Goal: Task Accomplishment & Management: Manage account settings

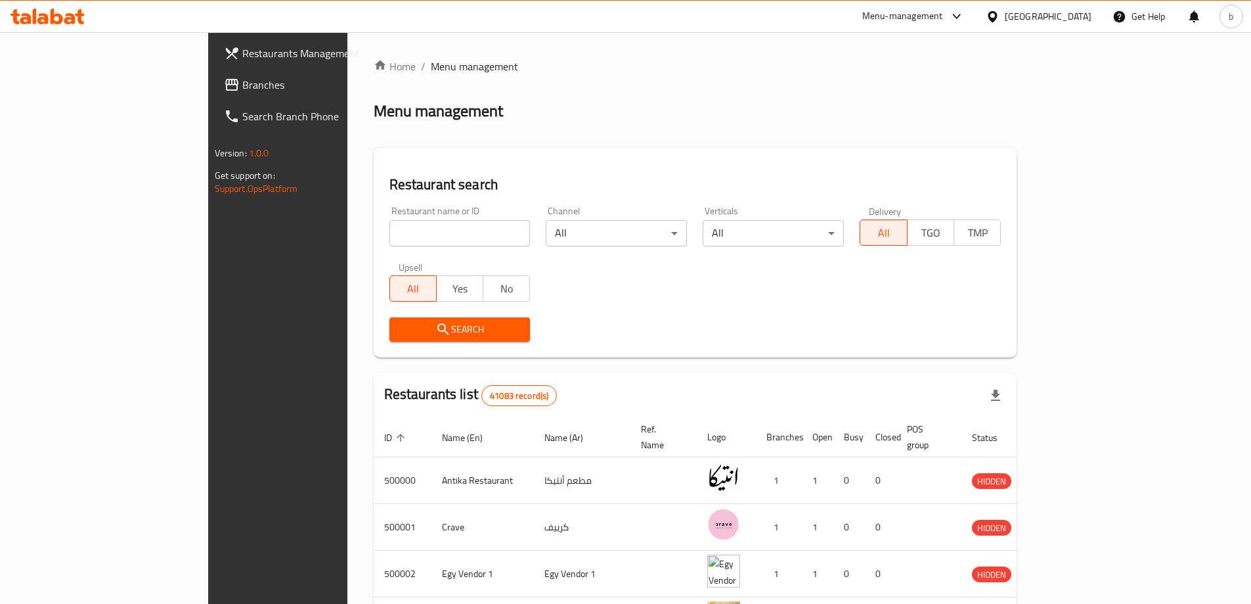
click at [1082, 28] on div "[GEOGRAPHIC_DATA]" at bounding box center [1038, 17] width 127 height 32
click at [1076, 13] on div "[GEOGRAPHIC_DATA]" at bounding box center [1048, 16] width 87 height 14
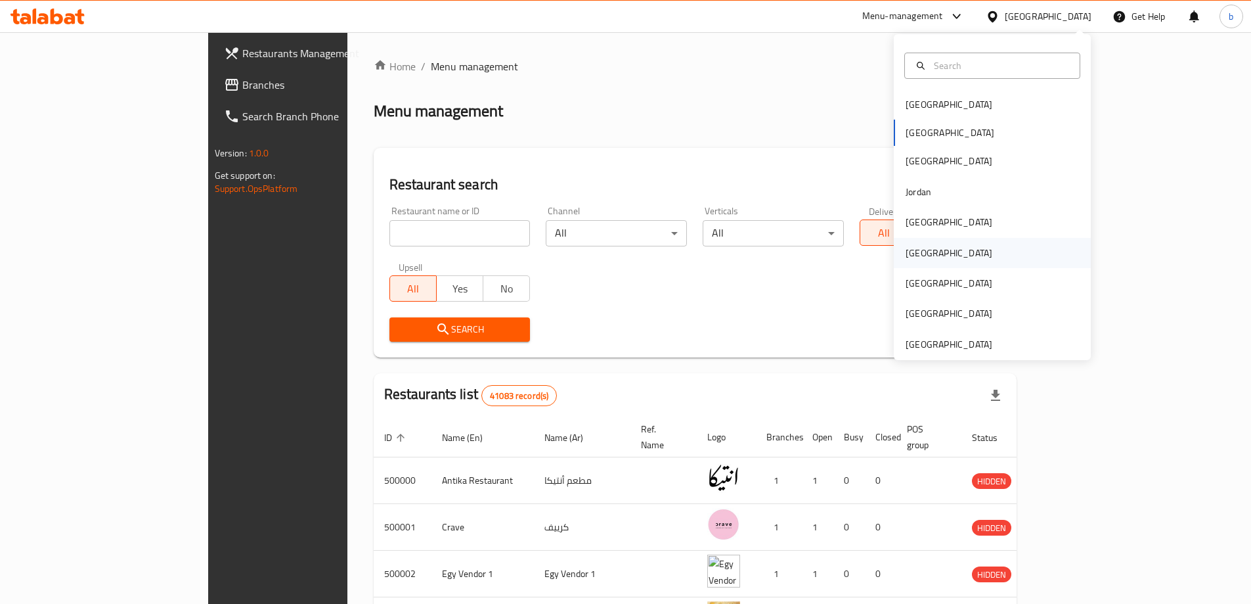
scroll to position [7, 0]
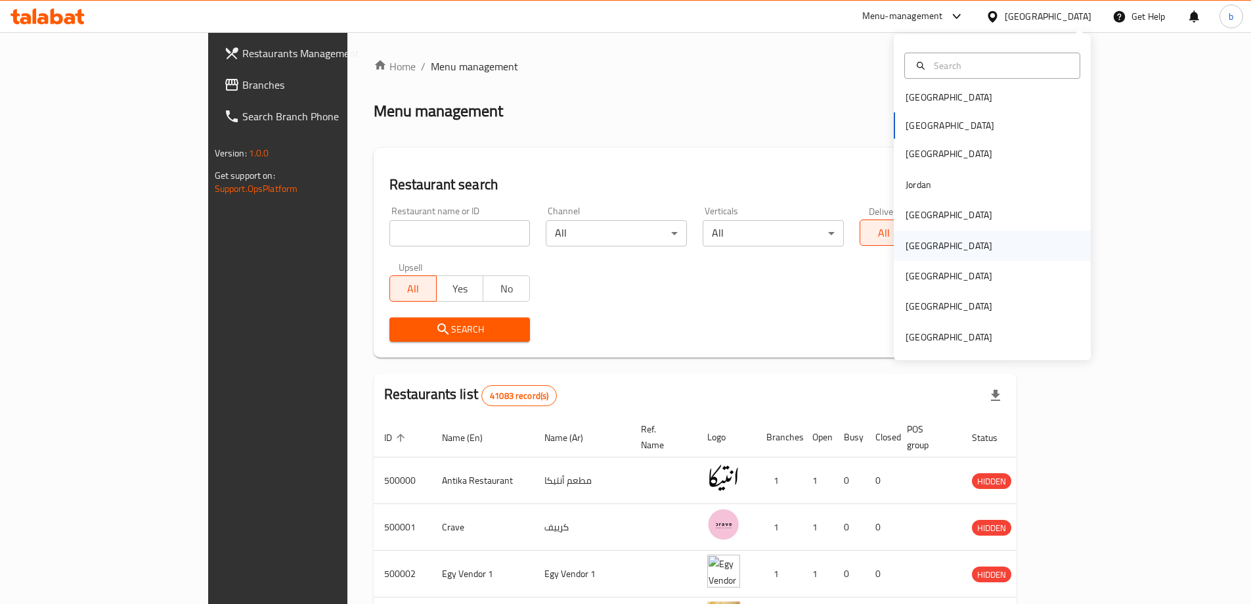
click at [961, 240] on div "[GEOGRAPHIC_DATA]" at bounding box center [992, 246] width 197 height 30
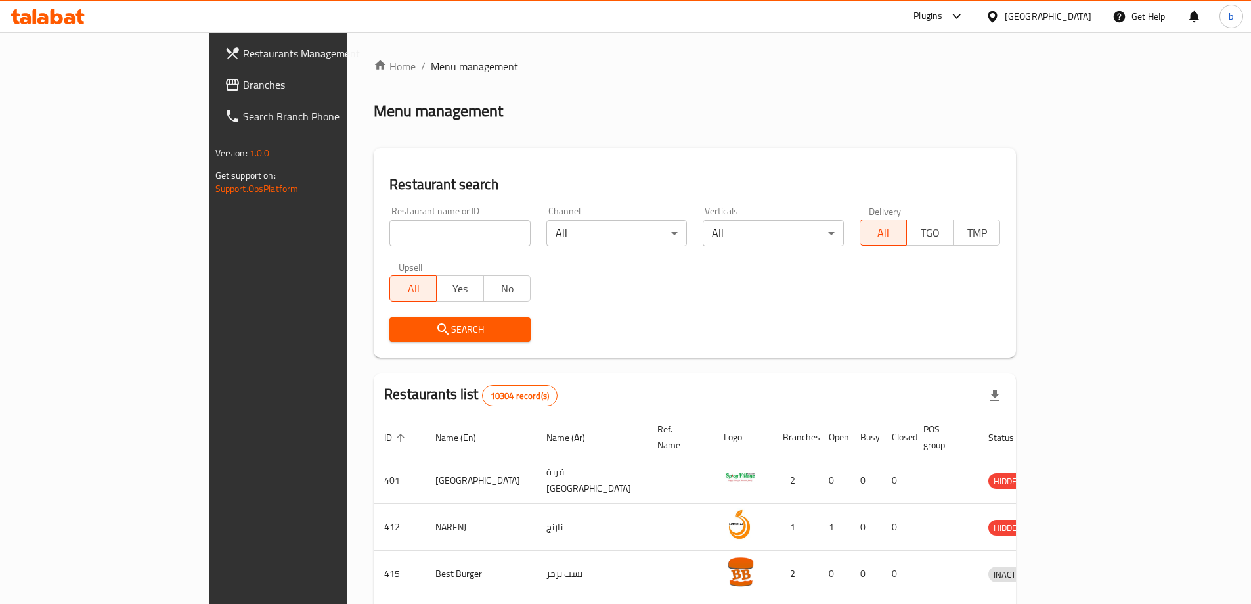
click at [243, 83] on span "Branches" at bounding box center [325, 85] width 164 height 16
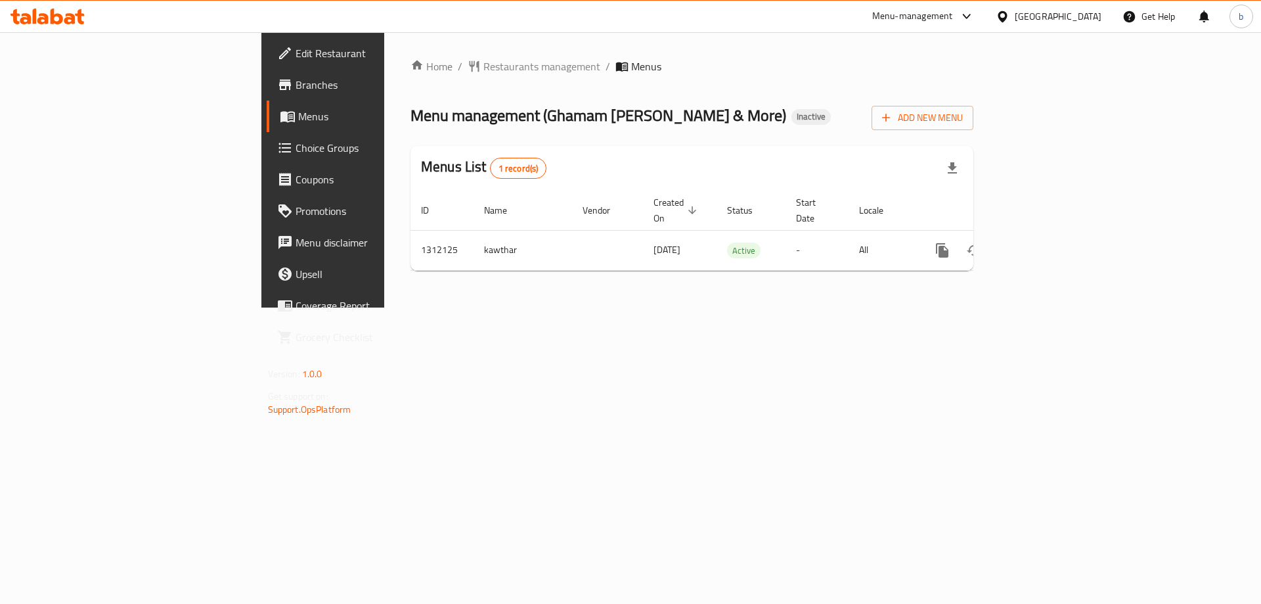
click at [296, 86] on span "Branches" at bounding box center [379, 85] width 166 height 16
click at [963, 113] on span "Add New Menu" at bounding box center [922, 118] width 81 height 16
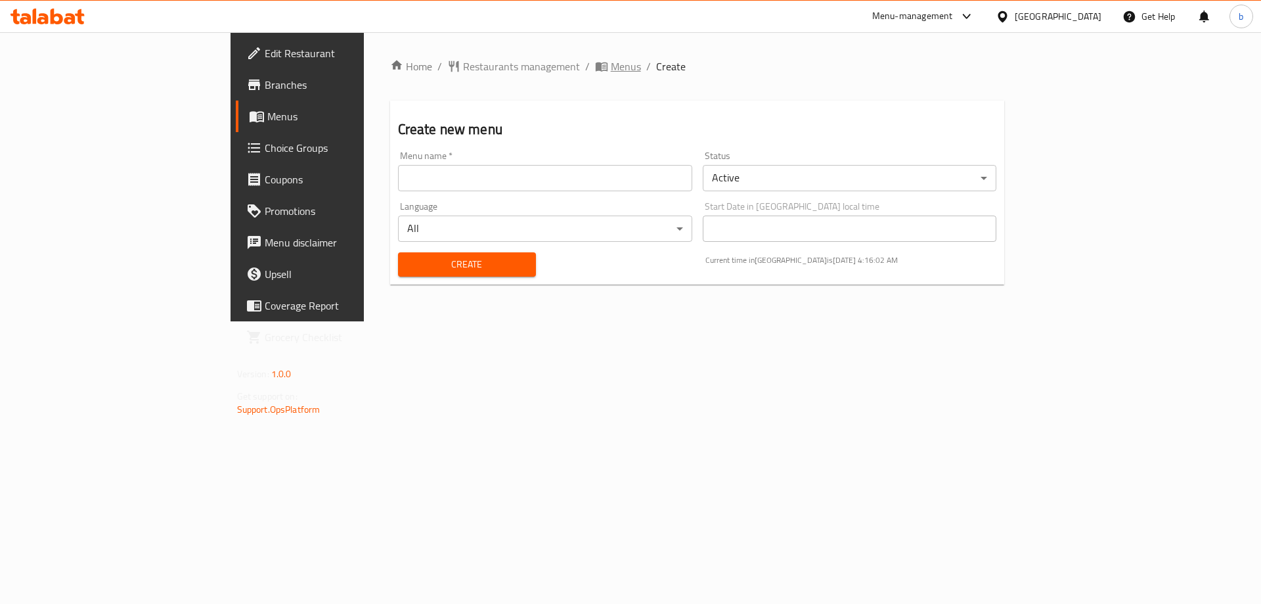
click at [611, 64] on span "Menus" at bounding box center [626, 66] width 30 height 16
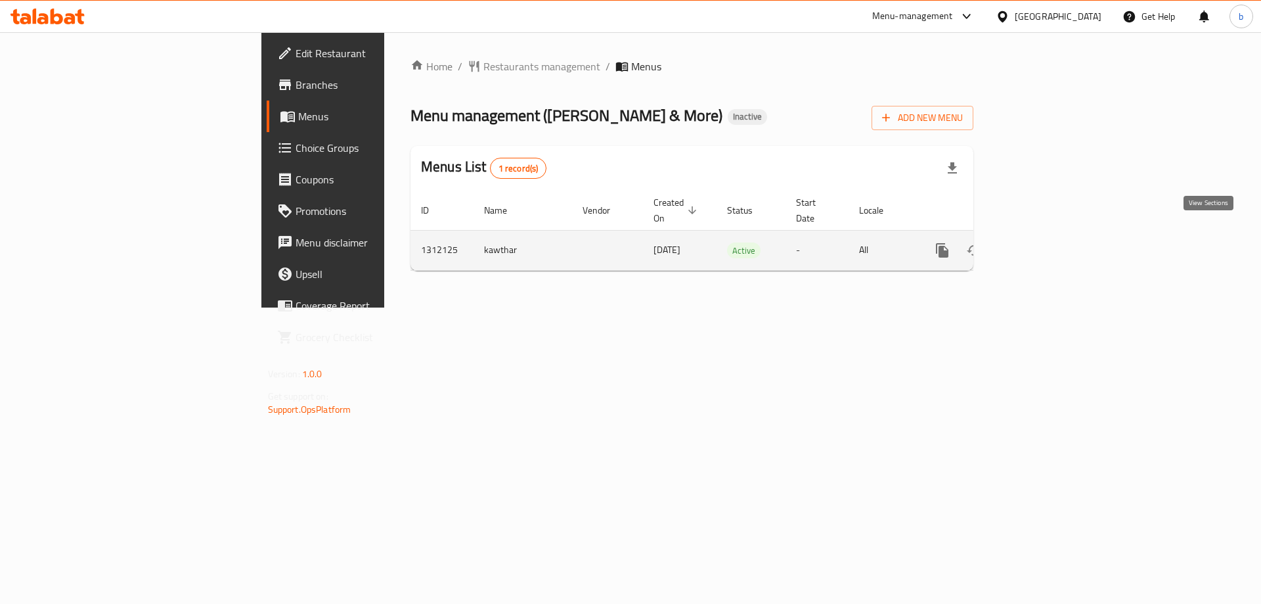
click at [1045, 242] on icon "enhanced table" at bounding box center [1037, 250] width 16 height 16
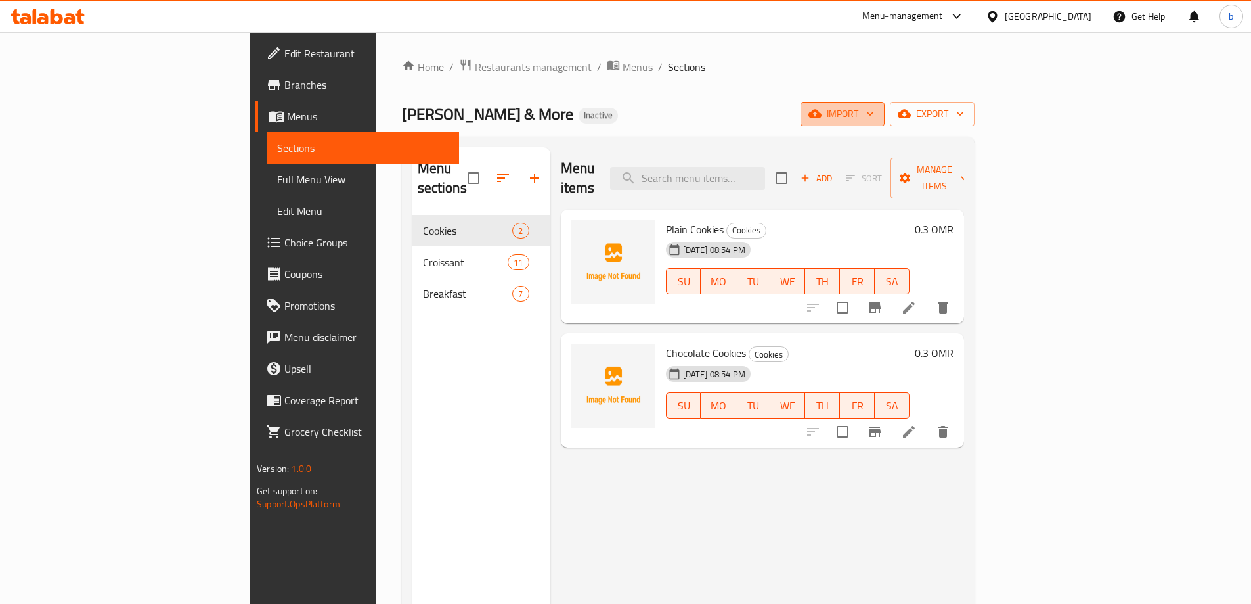
click at [874, 106] on span "import" at bounding box center [842, 114] width 63 height 16
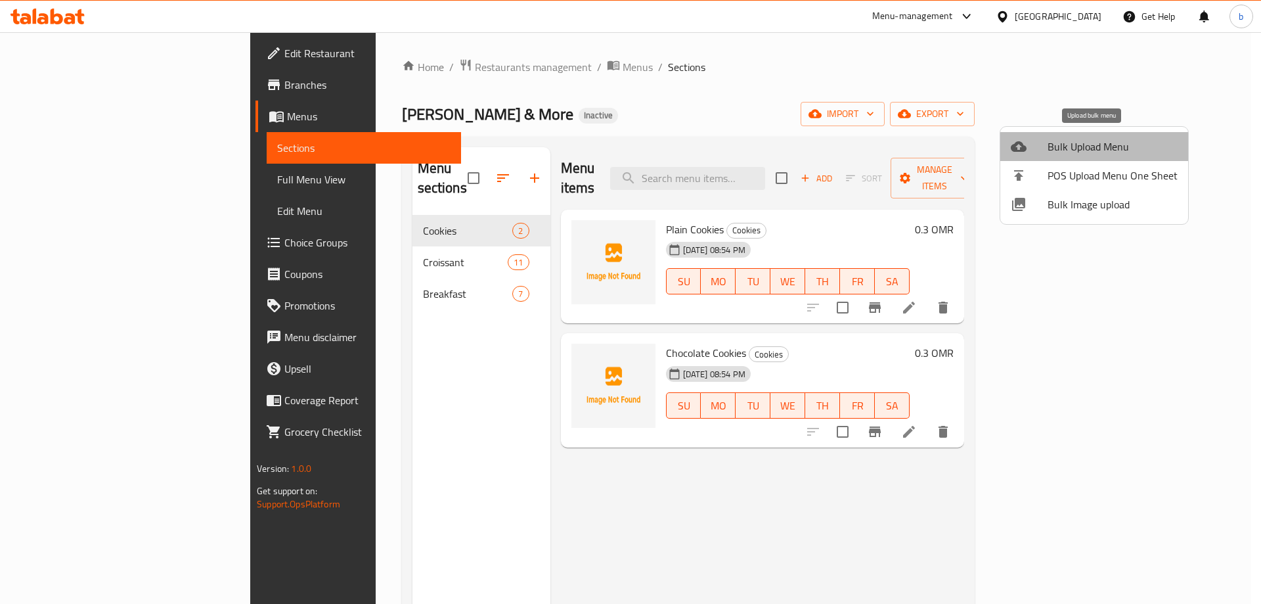
click at [1101, 150] on span "Bulk Upload Menu" at bounding box center [1113, 147] width 130 height 16
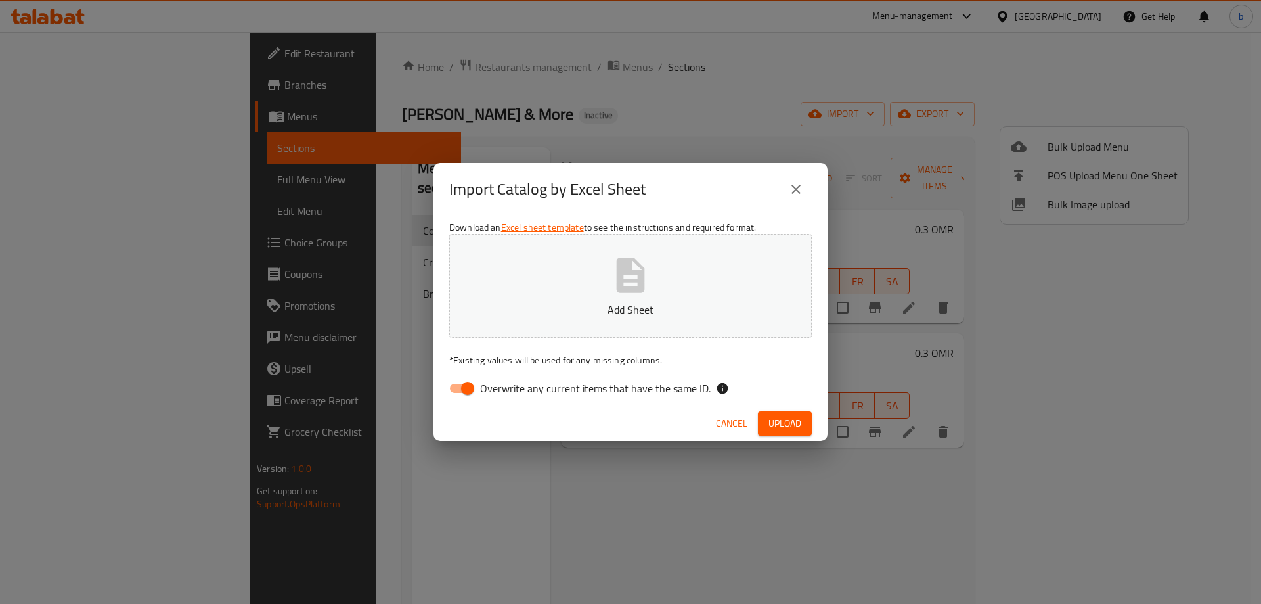
click at [462, 389] on input "Overwrite any current items that have the same ID." at bounding box center [467, 388] width 75 height 25
checkbox input "false"
click at [608, 246] on button "Add Sheet" at bounding box center [630, 286] width 363 height 104
click at [794, 432] on button "Upload" at bounding box center [785, 423] width 54 height 24
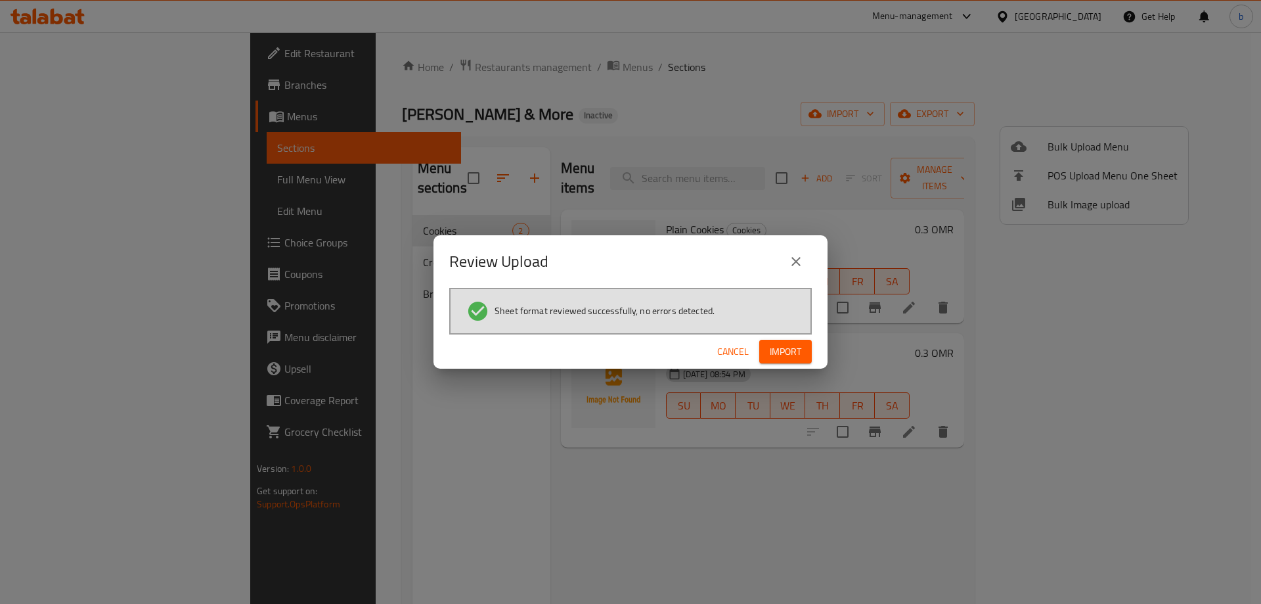
click at [753, 355] on button "Cancel" at bounding box center [733, 352] width 42 height 24
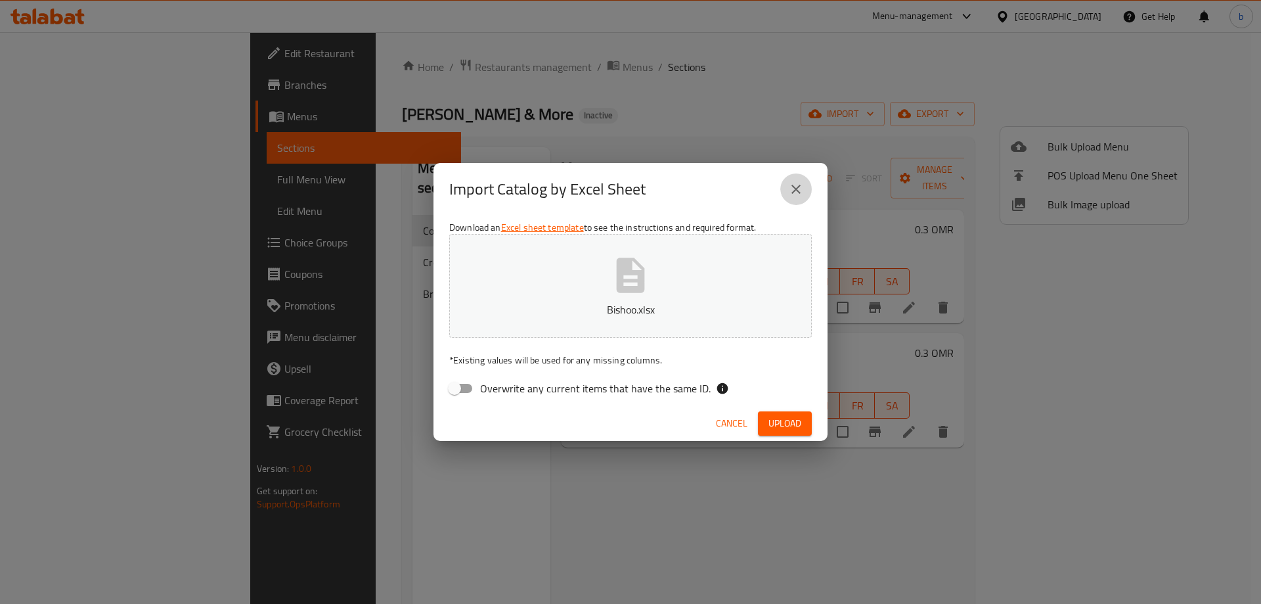
click at [792, 176] on button "close" at bounding box center [796, 189] width 32 height 32
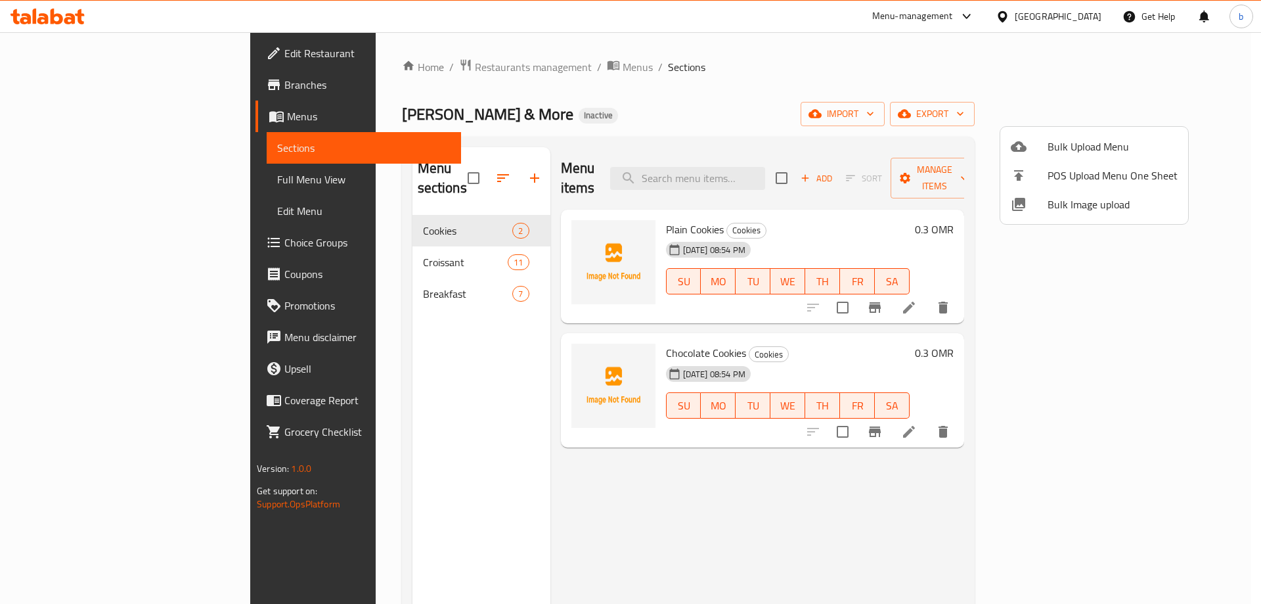
click at [1094, 147] on span "Bulk Upload Menu" at bounding box center [1113, 147] width 130 height 16
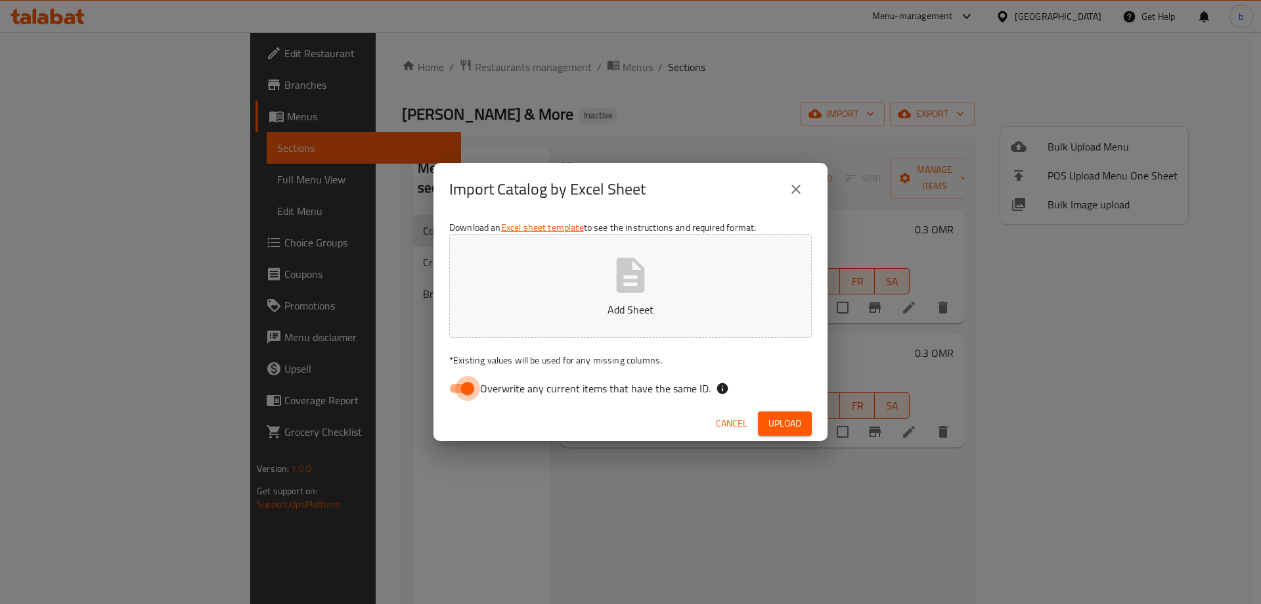
drag, startPoint x: 452, startPoint y: 384, endPoint x: 558, endPoint y: 325, distance: 120.8
click at [452, 384] on input "Overwrite any current items that have the same ID." at bounding box center [467, 388] width 75 height 25
checkbox input "false"
click at [602, 280] on button "Add Sheet" at bounding box center [630, 286] width 363 height 104
click at [783, 420] on span "Upload" at bounding box center [785, 423] width 33 height 16
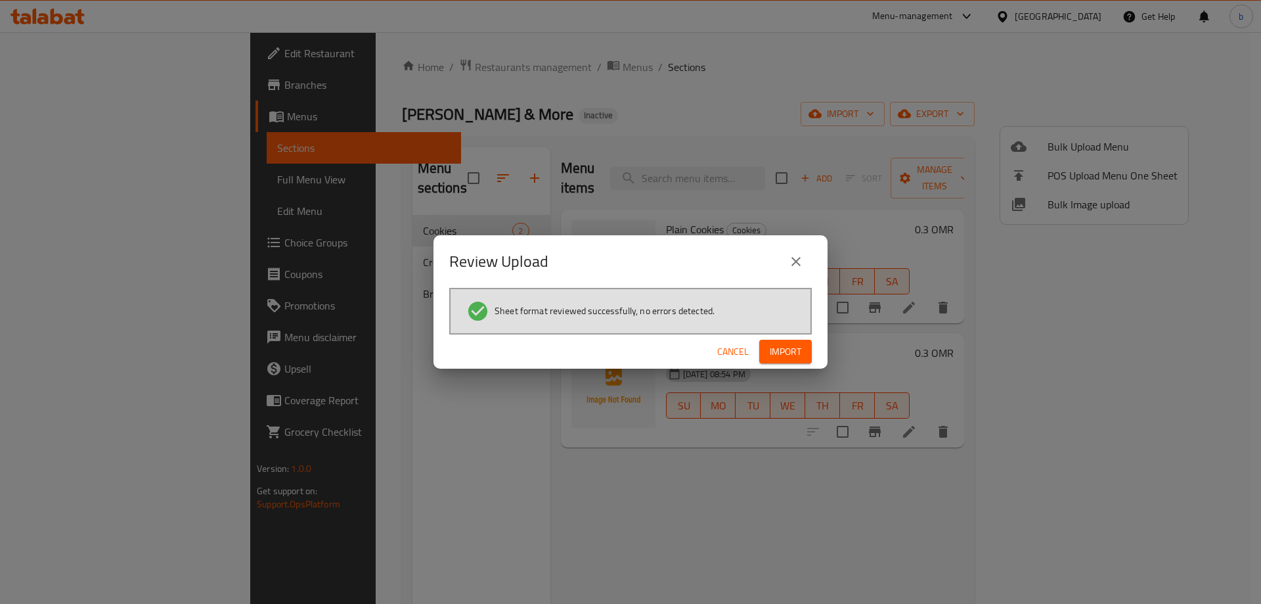
click at [779, 357] on span "Import" at bounding box center [786, 352] width 32 height 16
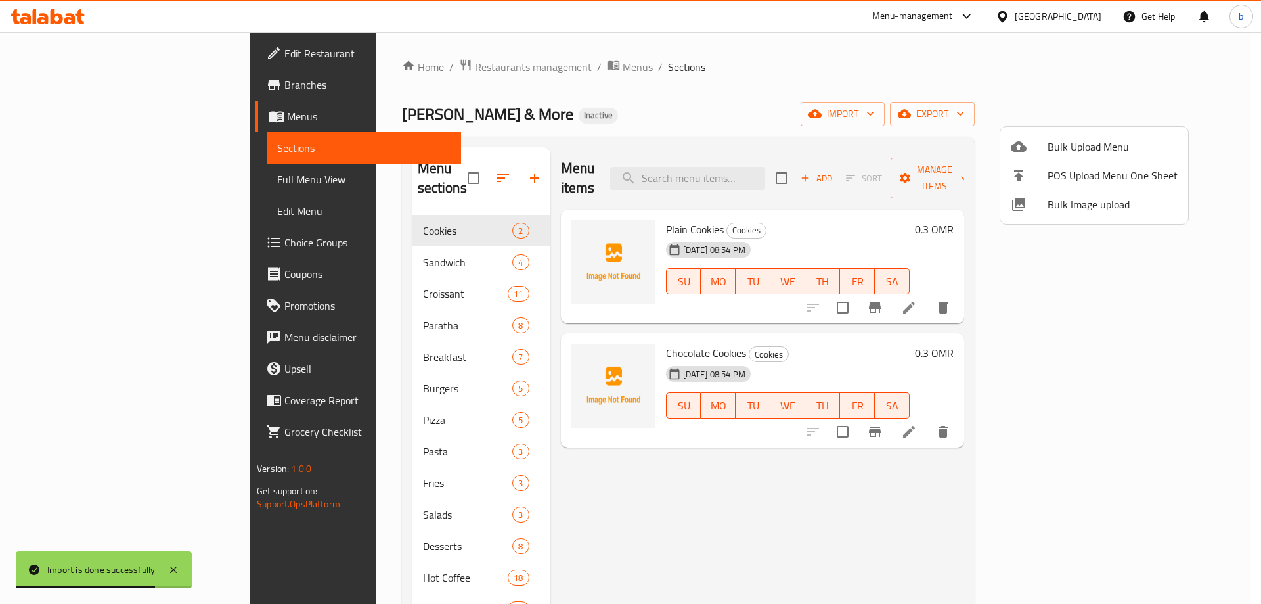
click at [619, 572] on div at bounding box center [630, 302] width 1261 height 604
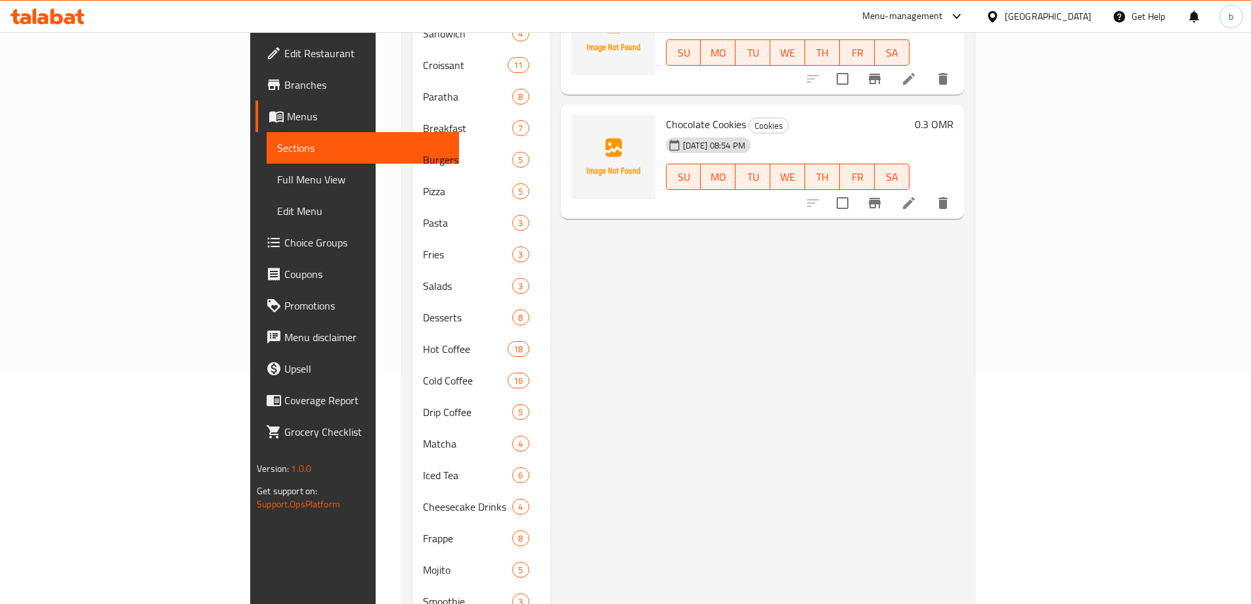
scroll to position [263, 0]
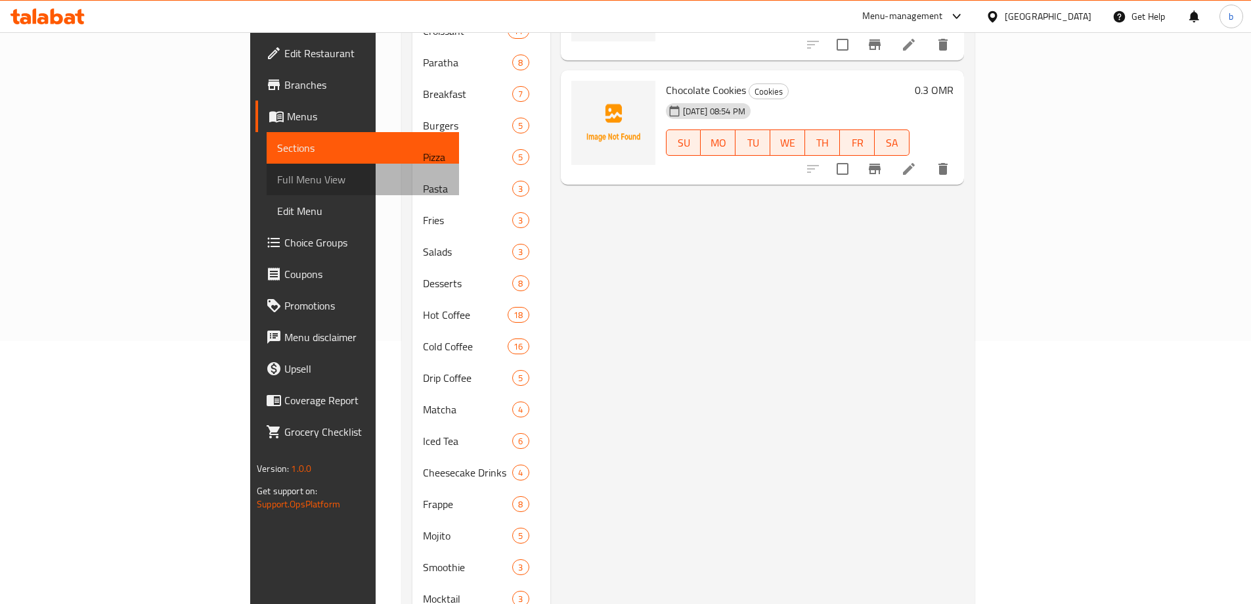
click at [277, 182] on span "Full Menu View" at bounding box center [362, 179] width 171 height 16
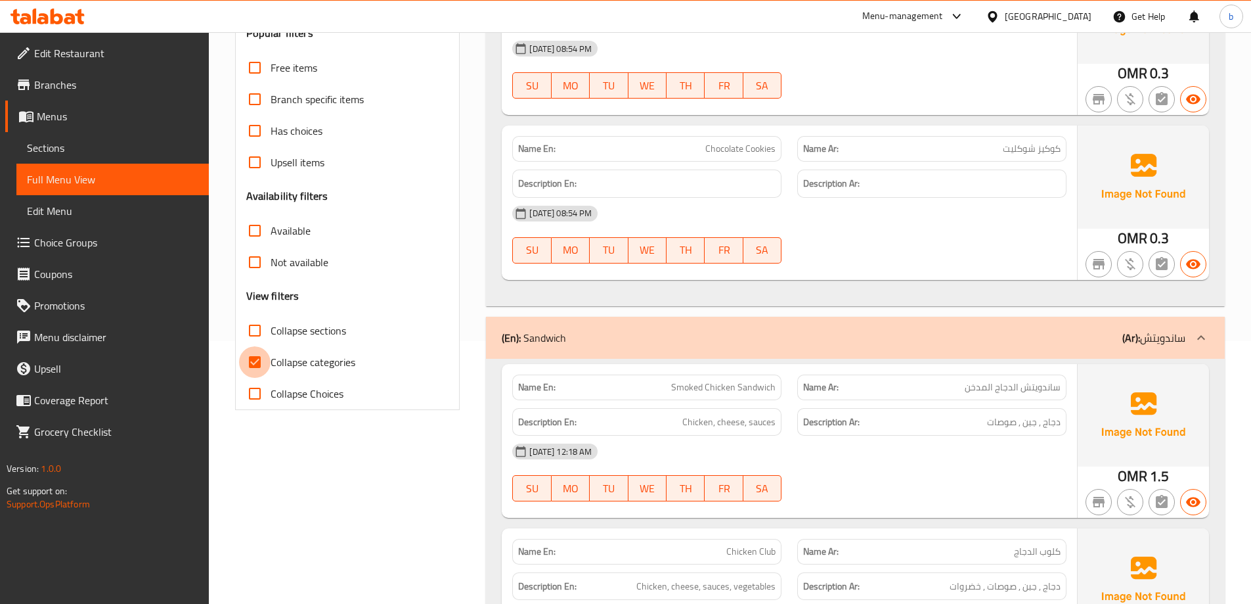
click at [257, 357] on input "Collapse categories" at bounding box center [255, 362] width 32 height 32
checkbox input "false"
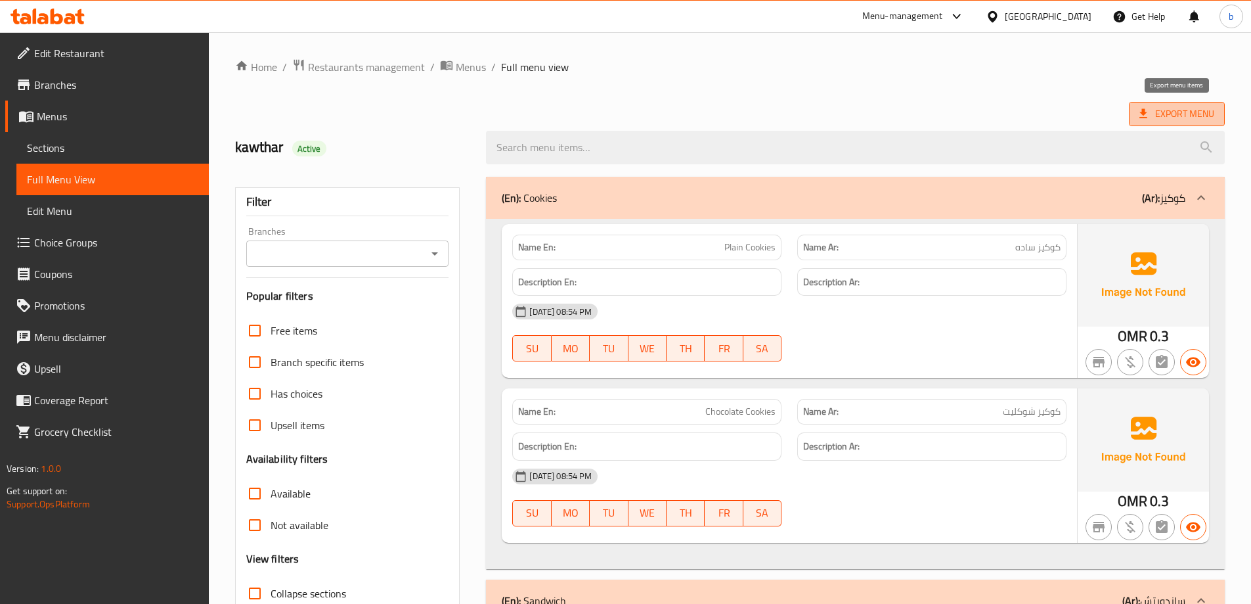
click at [1206, 110] on span "Export Menu" at bounding box center [1177, 114] width 75 height 16
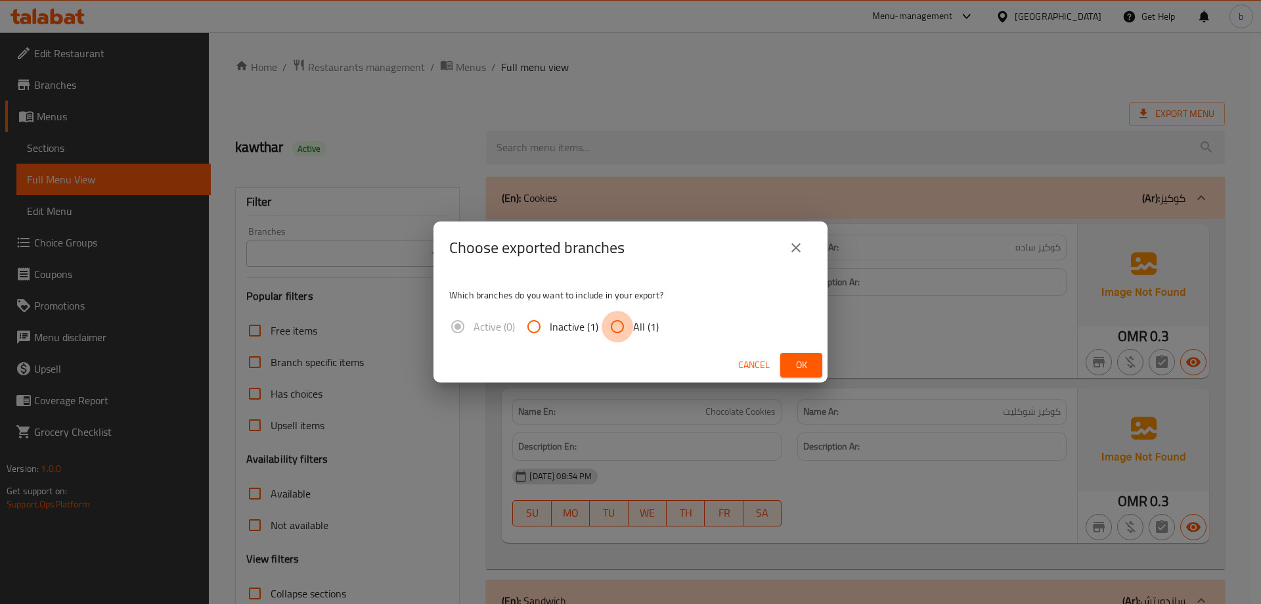
click at [615, 321] on input "All (1)" at bounding box center [618, 327] width 32 height 32
radio input "true"
click at [813, 371] on button "Ok" at bounding box center [801, 365] width 42 height 24
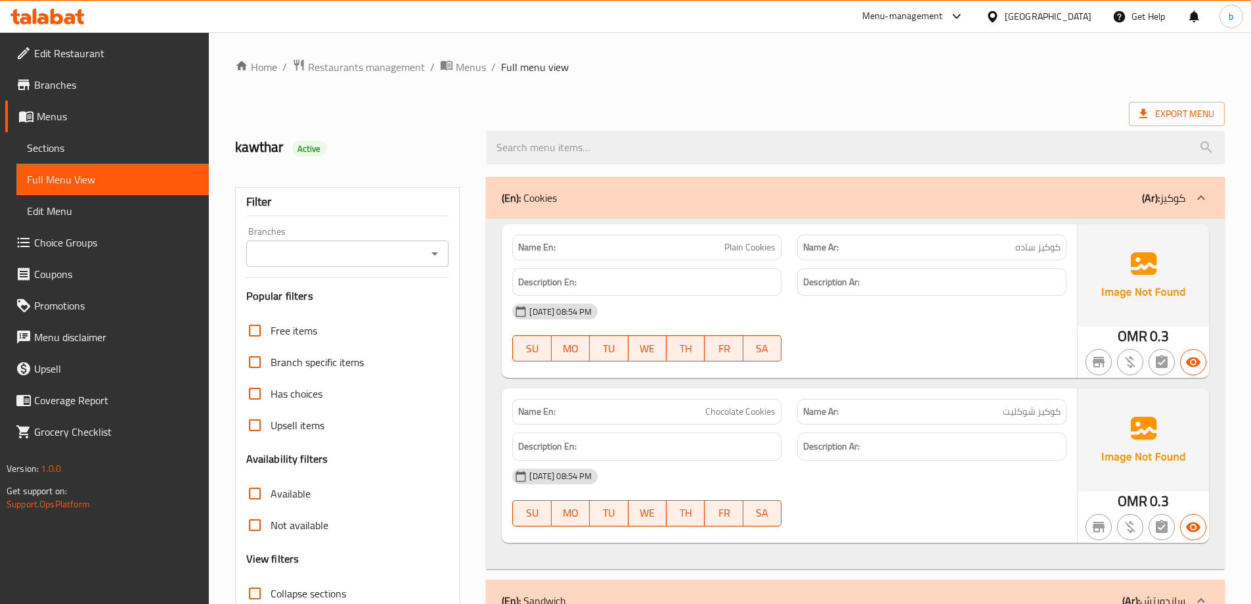
click at [54, 12] on icon at bounding box center [57, 17] width 12 height 16
